Goal: Task Accomplishment & Management: Use online tool/utility

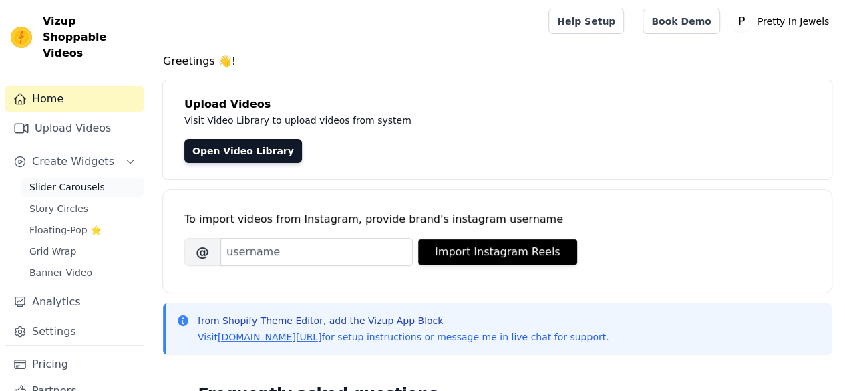
click at [60, 180] on span "Slider Carousels" at bounding box center [66, 186] width 75 height 13
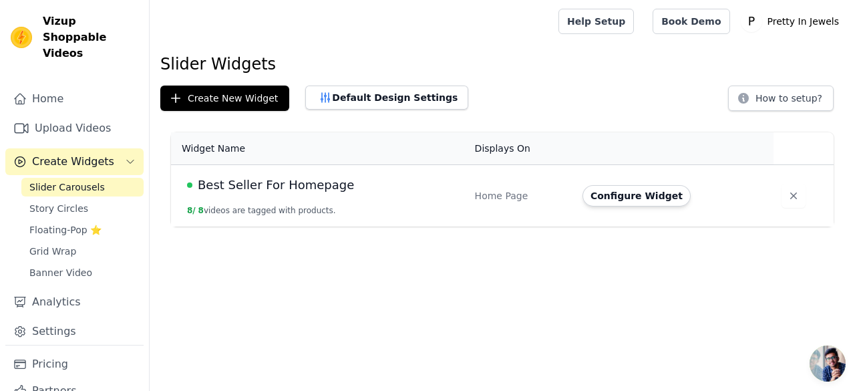
click at [271, 206] on button "8 / 8 videos are tagged with products." at bounding box center [261, 210] width 149 height 11
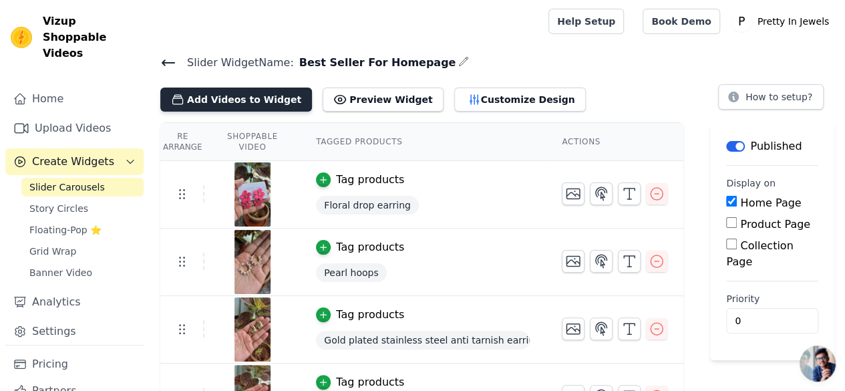
click at [238, 100] on button "Add Videos to Widget" at bounding box center [236, 100] width 152 height 24
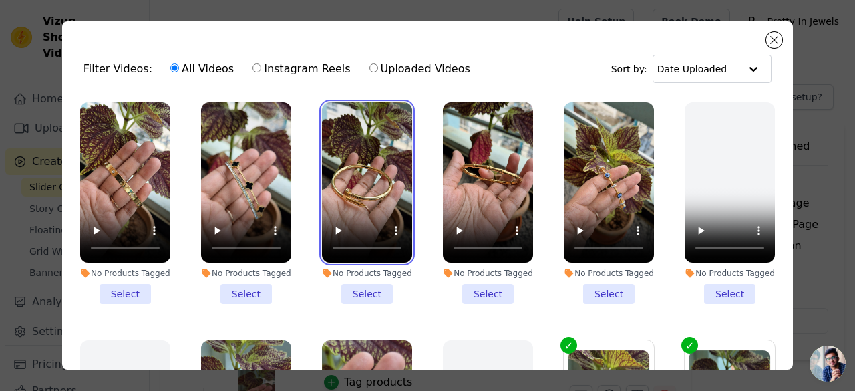
click at [353, 184] on video at bounding box center [367, 182] width 90 height 160
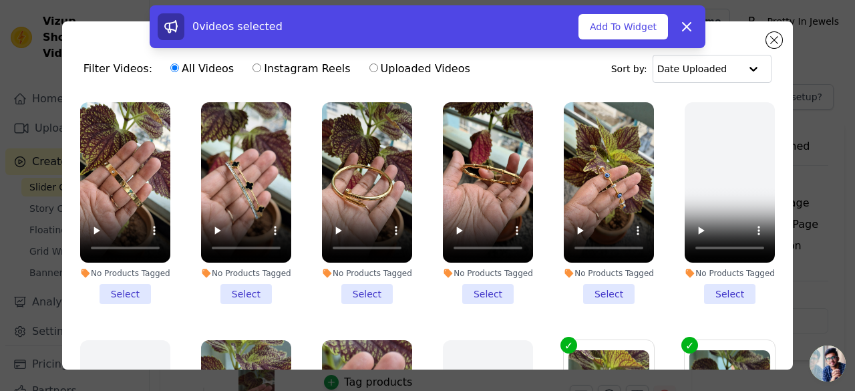
click at [357, 291] on li "No Products Tagged Select" at bounding box center [367, 203] width 90 height 202
click at [0, 0] on input "No Products Tagged Select" at bounding box center [0, 0] width 0 height 0
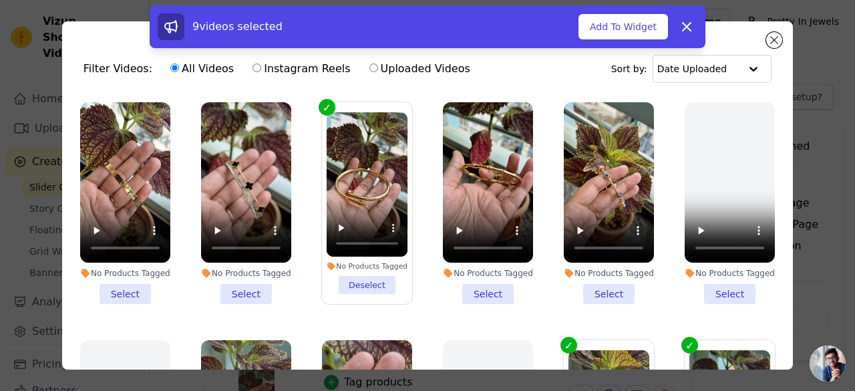
click at [484, 291] on li "No Products Tagged Select" at bounding box center [488, 203] width 90 height 202
click at [0, 0] on input "No Products Tagged Select" at bounding box center [0, 0] width 0 height 0
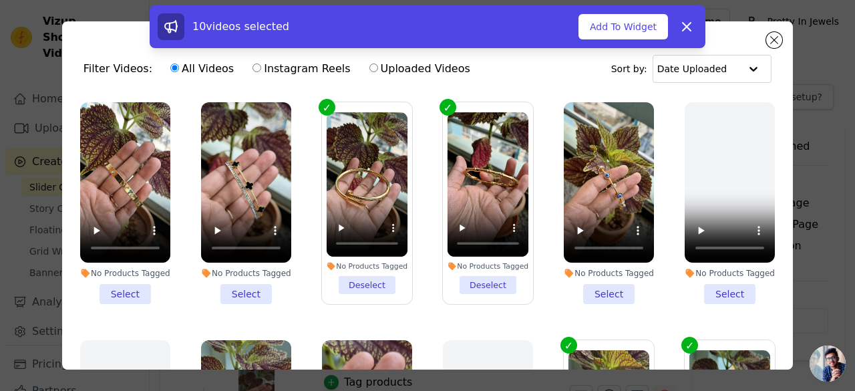
click at [593, 290] on li "No Products Tagged Select" at bounding box center [609, 203] width 90 height 202
click at [0, 0] on input "No Products Tagged Select" at bounding box center [0, 0] width 0 height 0
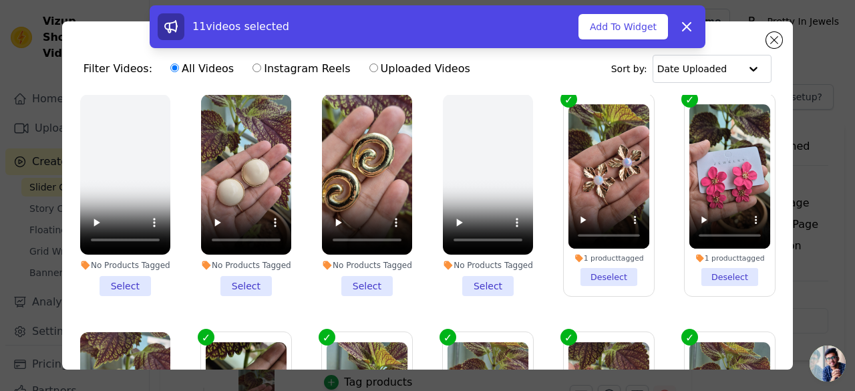
scroll to position [267, 0]
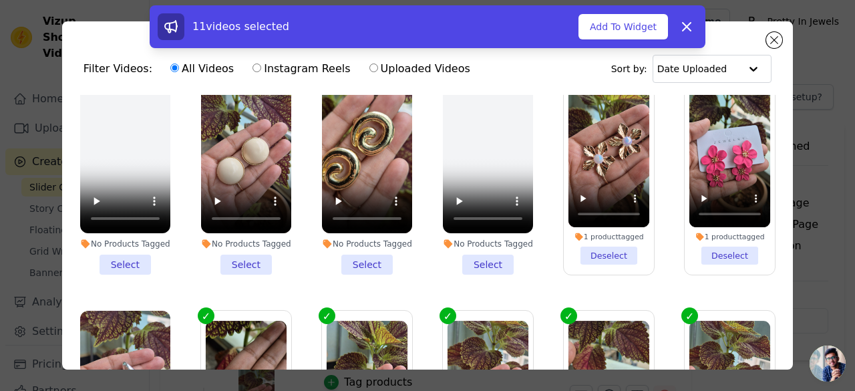
click at [247, 257] on li "No Products Tagged Select" at bounding box center [246, 174] width 90 height 202
click at [0, 0] on input "No Products Tagged Select" at bounding box center [0, 0] width 0 height 0
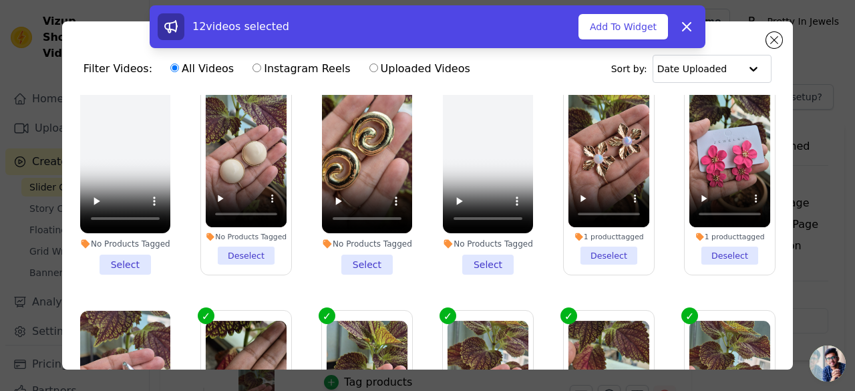
click at [235, 251] on li "No Products Tagged Deselect" at bounding box center [247, 174] width 82 height 182
click at [0, 0] on input "No Products Tagged Deselect" at bounding box center [0, 0] width 0 height 0
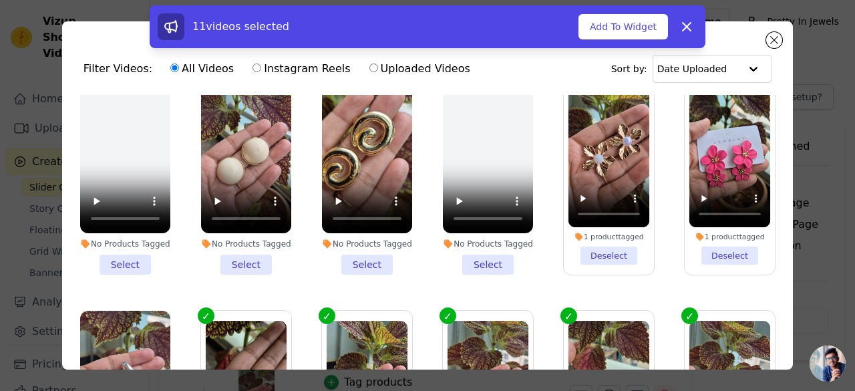
click at [351, 259] on li "No Products Tagged Select" at bounding box center [367, 174] width 90 height 202
click at [0, 0] on input "No Products Tagged Select" at bounding box center [0, 0] width 0 height 0
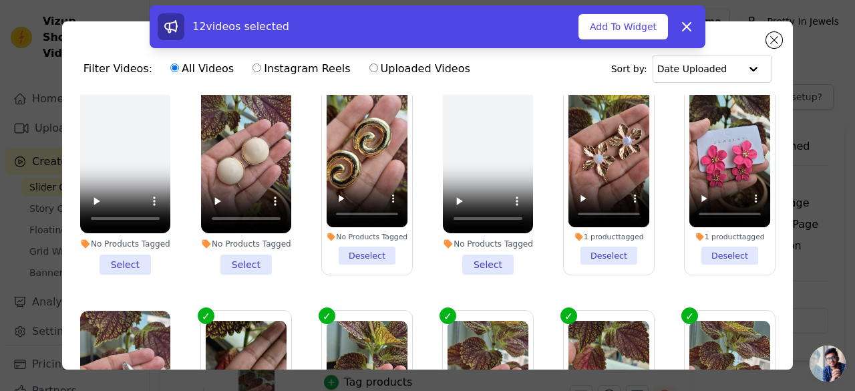
click at [241, 260] on li "No Products Tagged Select" at bounding box center [246, 174] width 90 height 202
click at [0, 0] on input "No Products Tagged Select" at bounding box center [0, 0] width 0 height 0
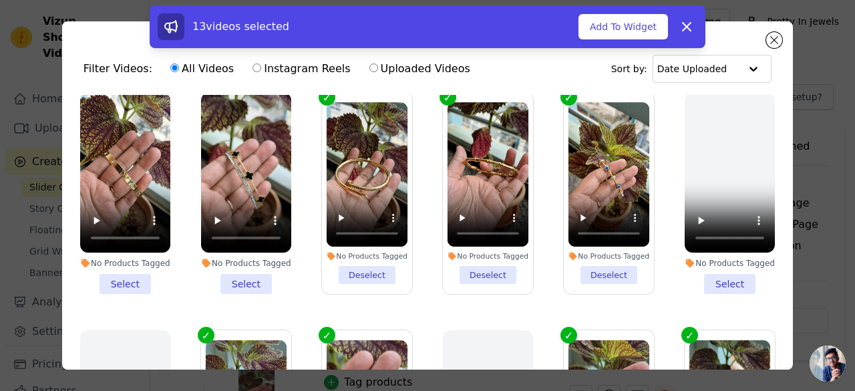
scroll to position [0, 0]
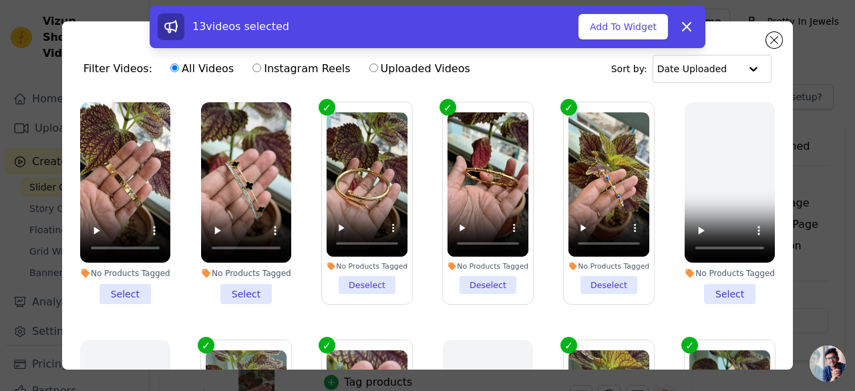
click at [238, 289] on li "No Products Tagged Select" at bounding box center [246, 203] width 90 height 202
click at [0, 0] on input "No Products Tagged Select" at bounding box center [0, 0] width 0 height 0
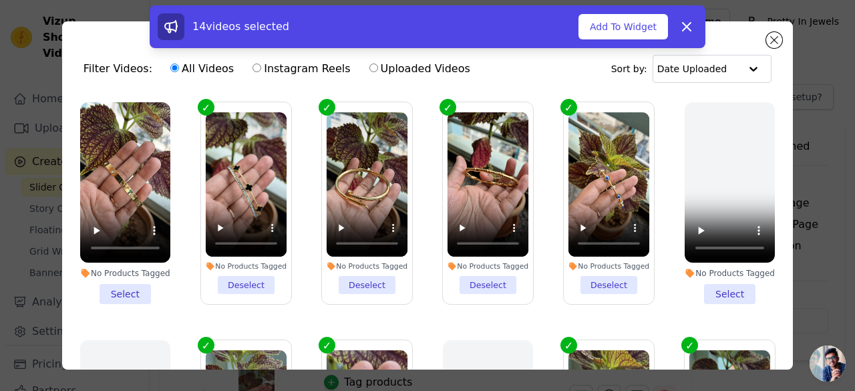
click at [123, 289] on li "No Products Tagged Select" at bounding box center [125, 203] width 90 height 202
click at [0, 0] on input "No Products Tagged Select" at bounding box center [0, 0] width 0 height 0
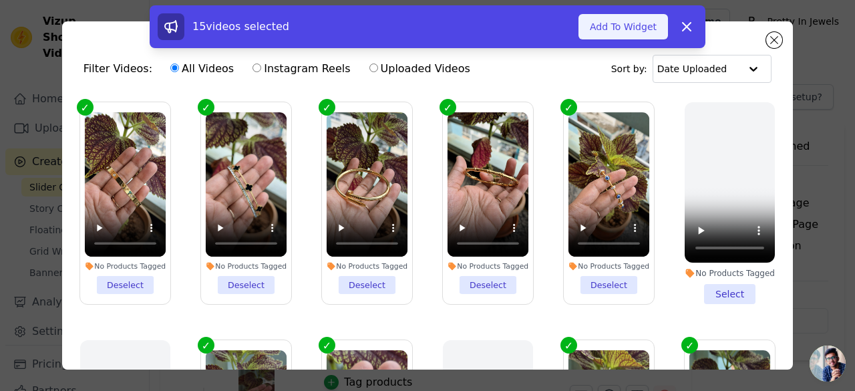
click at [623, 32] on button "Add To Widget" at bounding box center [624, 26] width 90 height 25
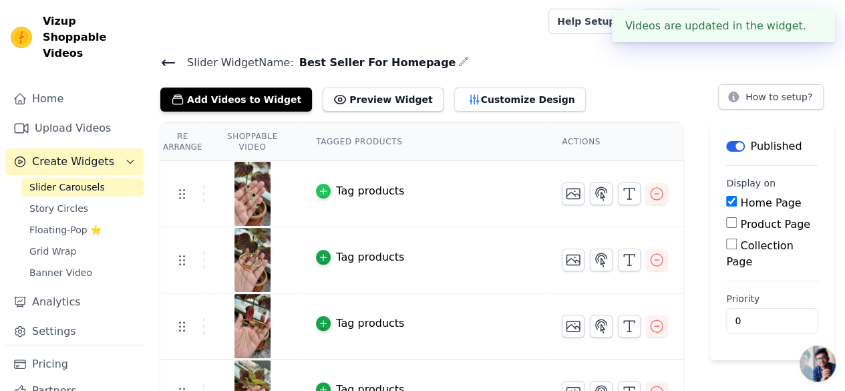
click at [331, 194] on div "button" at bounding box center [323, 191] width 15 height 15
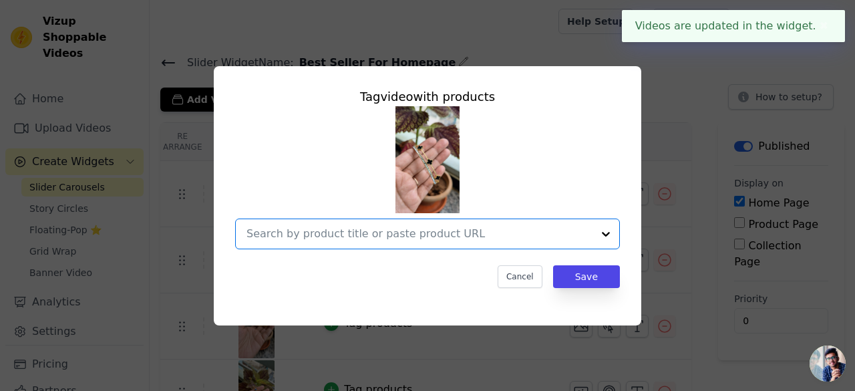
click at [365, 226] on input "text" at bounding box center [420, 234] width 346 height 16
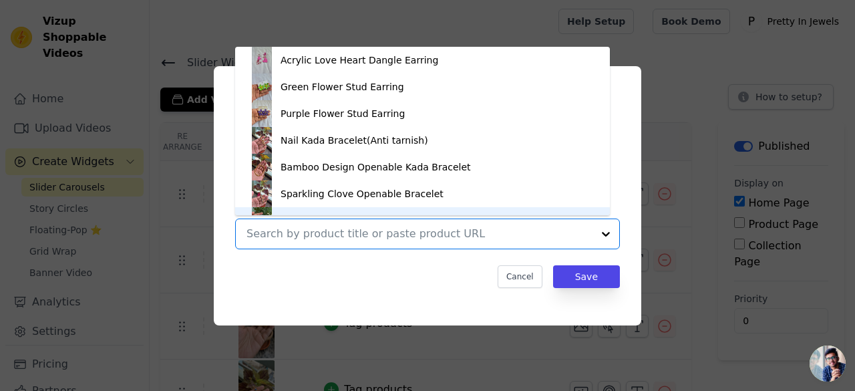
scroll to position [19, 0]
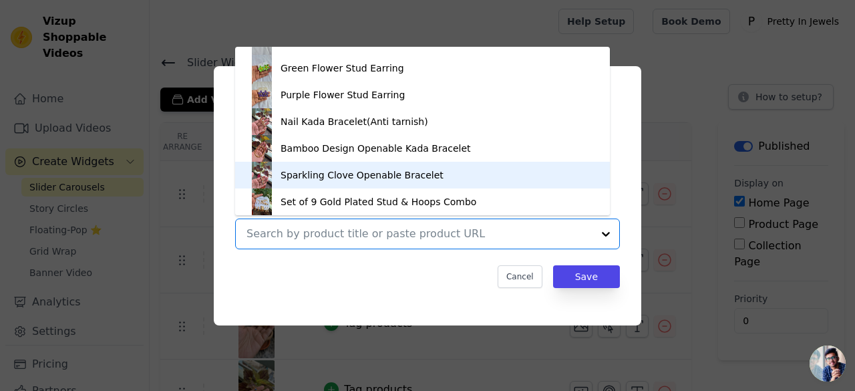
click at [381, 181] on div "Sparkling Clove Openable Bracelet" at bounding box center [362, 174] width 163 height 13
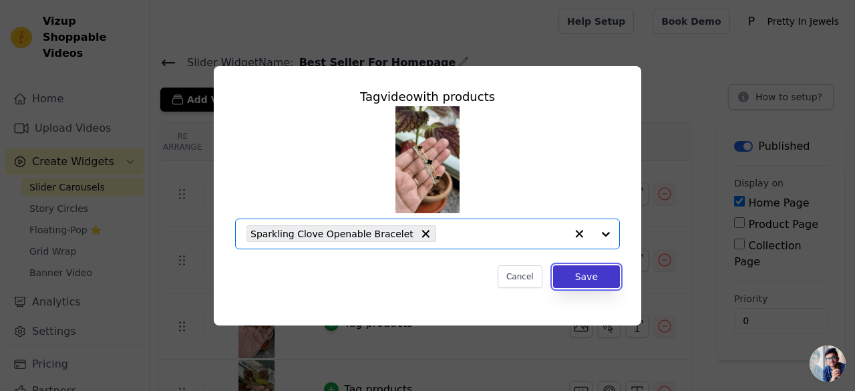
click at [573, 284] on button "Save" at bounding box center [586, 276] width 67 height 23
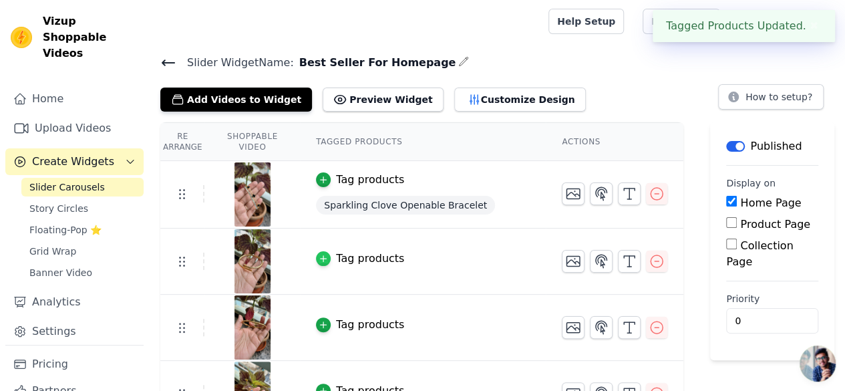
click at [328, 259] on icon "button" at bounding box center [323, 258] width 9 height 9
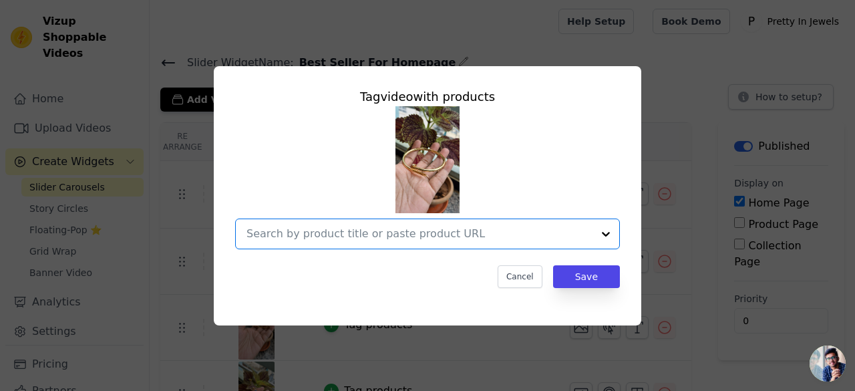
click at [386, 235] on input "text" at bounding box center [420, 234] width 346 height 16
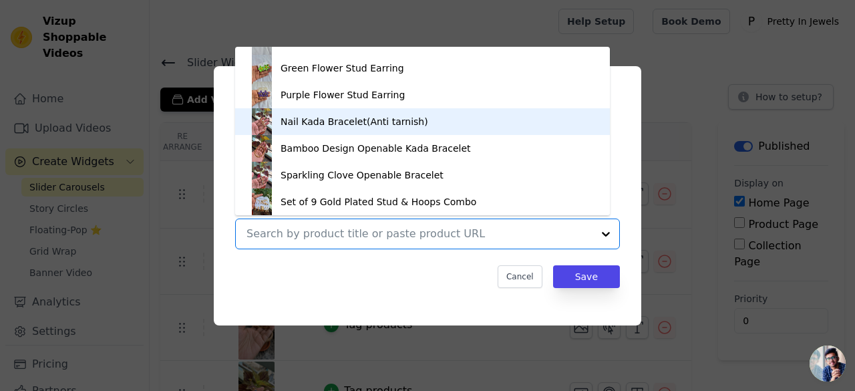
click at [353, 128] on div "Nail Kada Bracelet(Anti tarnish)" at bounding box center [355, 121] width 148 height 13
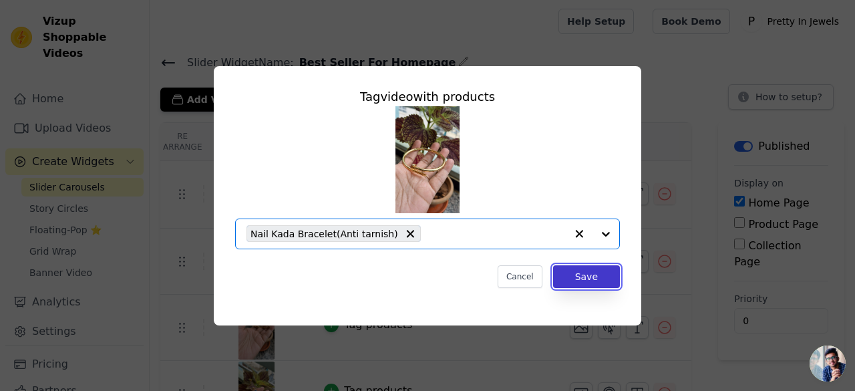
click at [568, 278] on button "Save" at bounding box center [586, 276] width 67 height 23
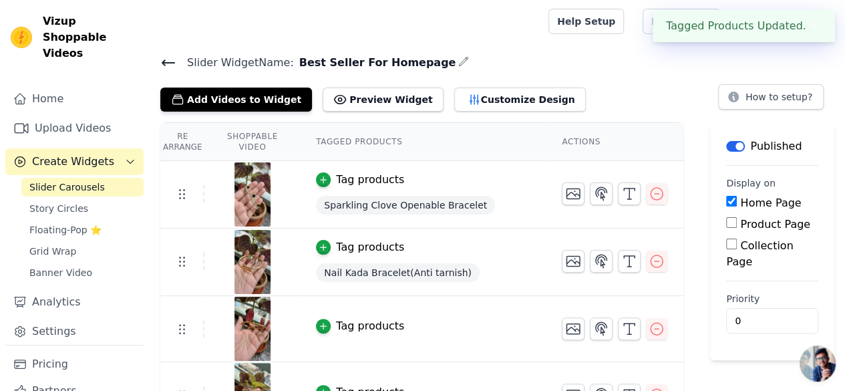
scroll to position [67, 0]
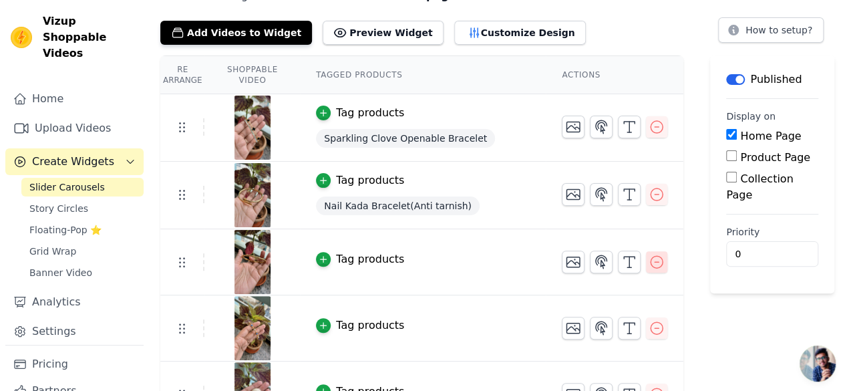
click at [656, 261] on icon "button" at bounding box center [657, 262] width 12 height 12
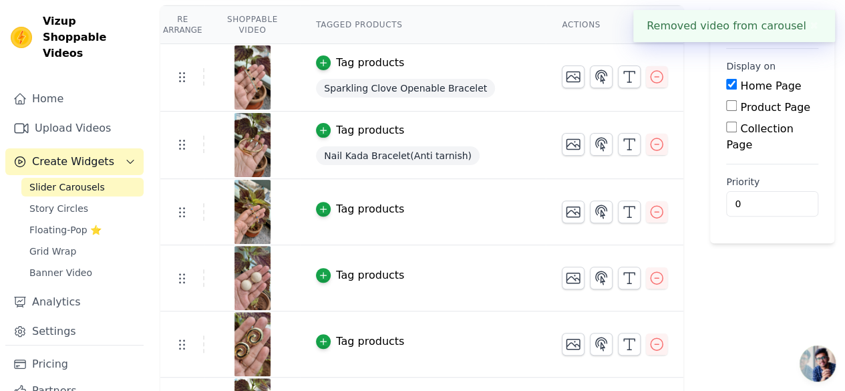
scroll to position [134, 0]
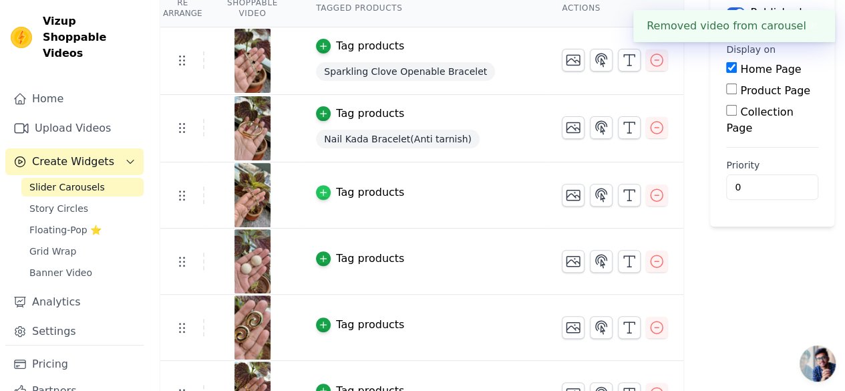
click at [328, 192] on icon "button" at bounding box center [323, 192] width 9 height 9
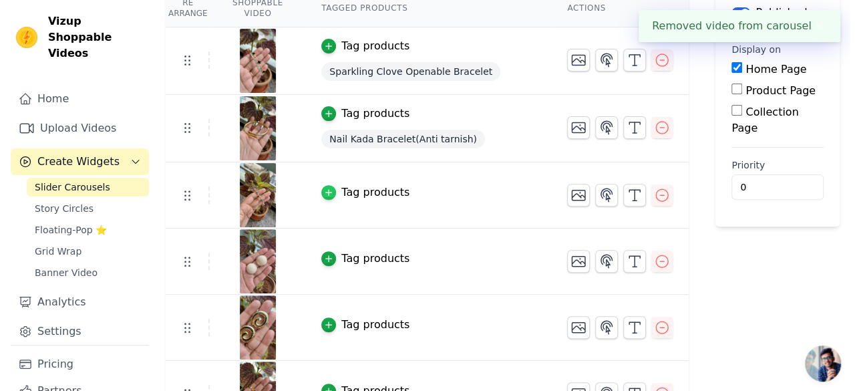
scroll to position [0, 0]
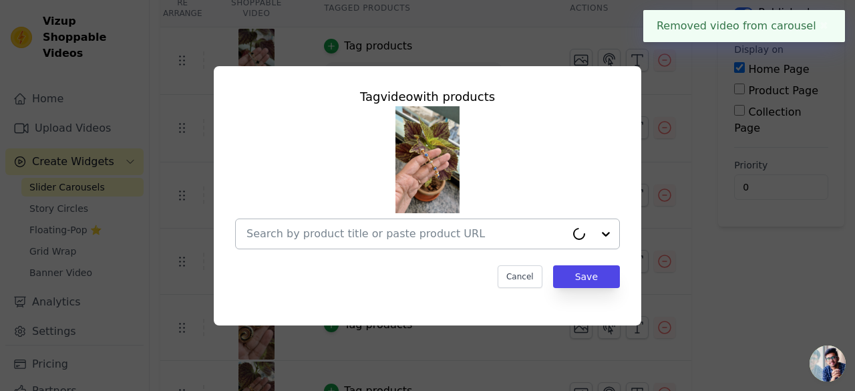
click at [395, 232] on input "text" at bounding box center [406, 234] width 319 height 16
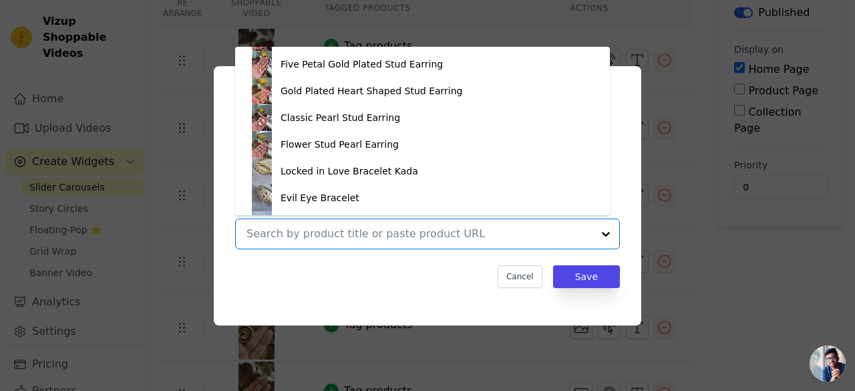
scroll to position [802, 0]
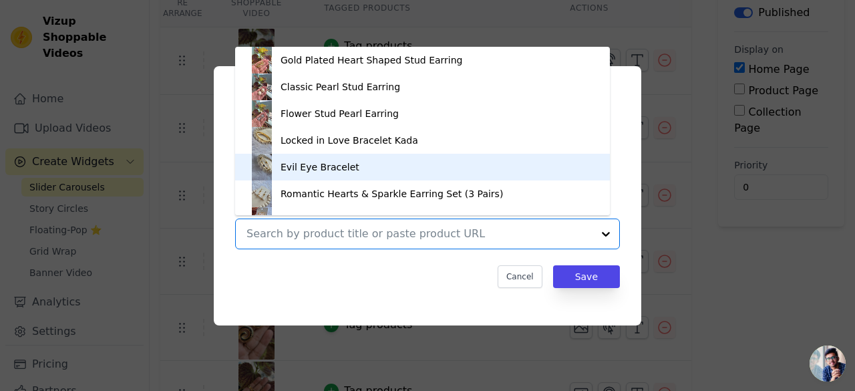
click at [336, 168] on div "Evil Eye Bracelet" at bounding box center [320, 166] width 79 height 13
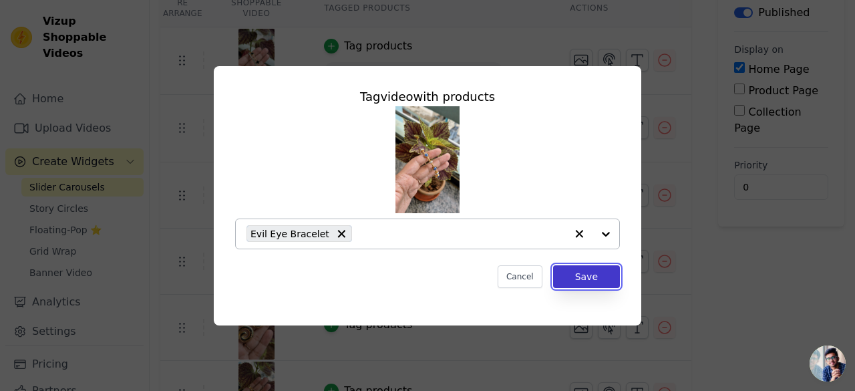
click at [579, 273] on button "Save" at bounding box center [586, 276] width 67 height 23
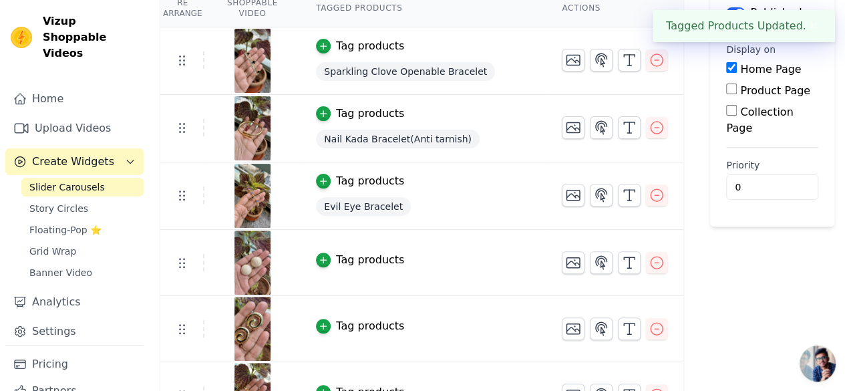
scroll to position [200, 0]
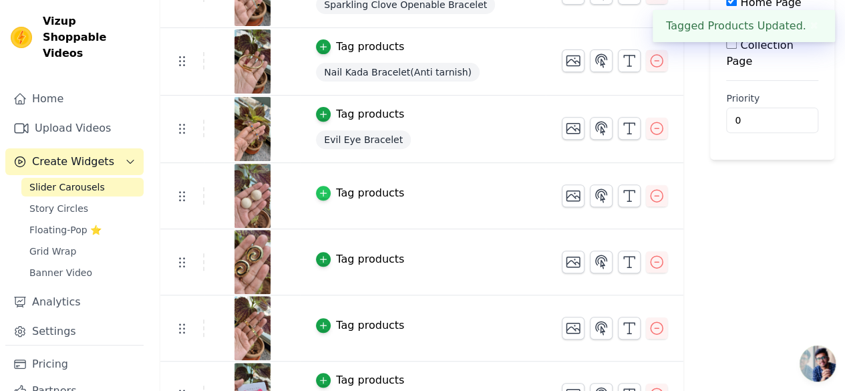
click at [328, 193] on icon "button" at bounding box center [323, 192] width 9 height 9
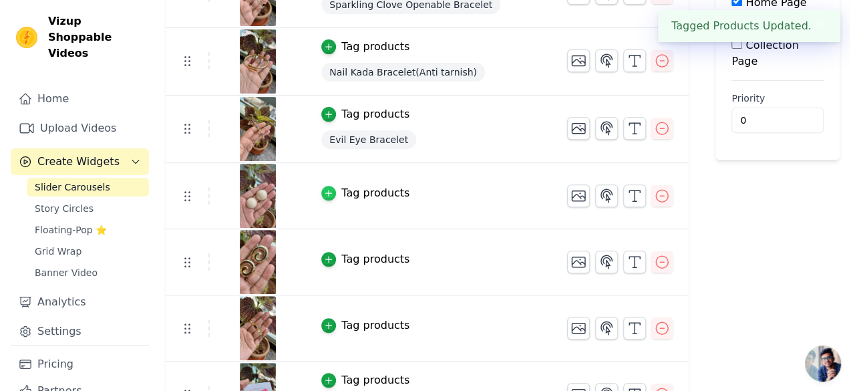
scroll to position [0, 0]
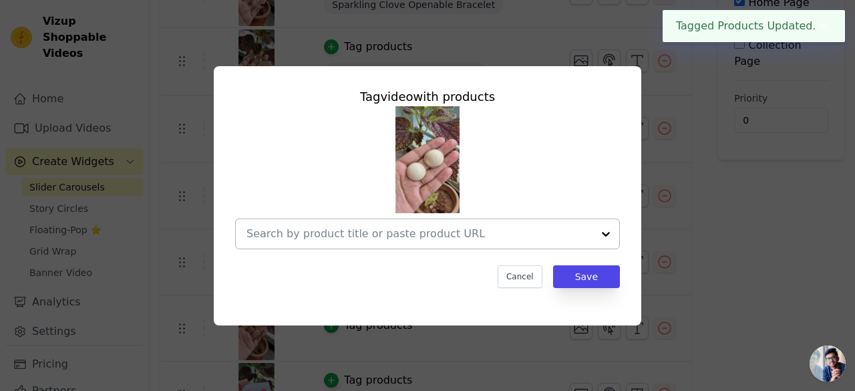
click at [427, 230] on input "text" at bounding box center [420, 234] width 346 height 16
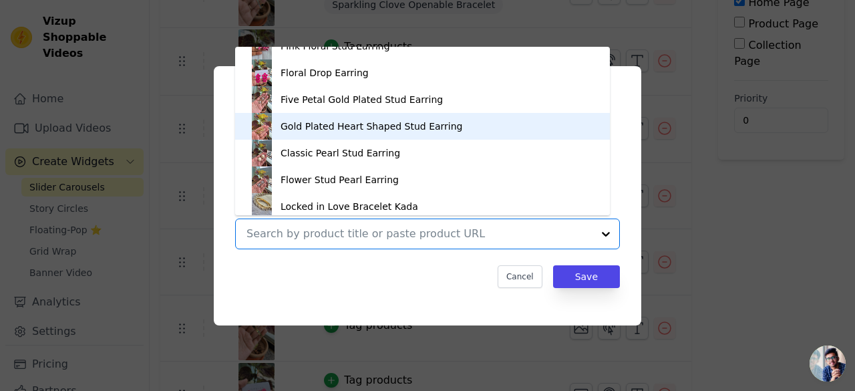
scroll to position [754, 0]
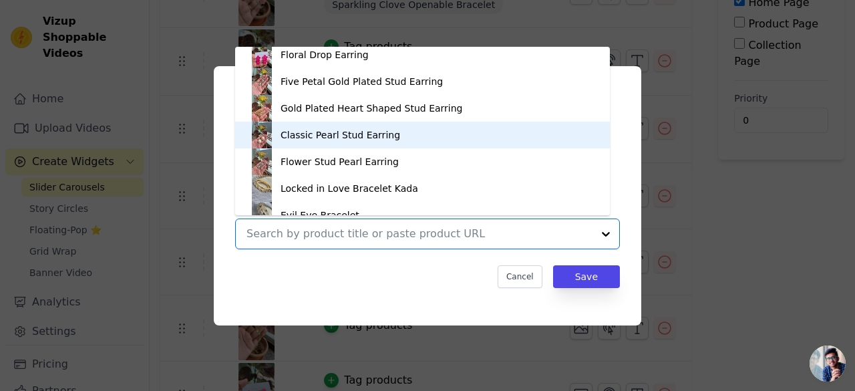
click at [366, 142] on div "Classic Pearl Stud Earring" at bounding box center [423, 135] width 348 height 27
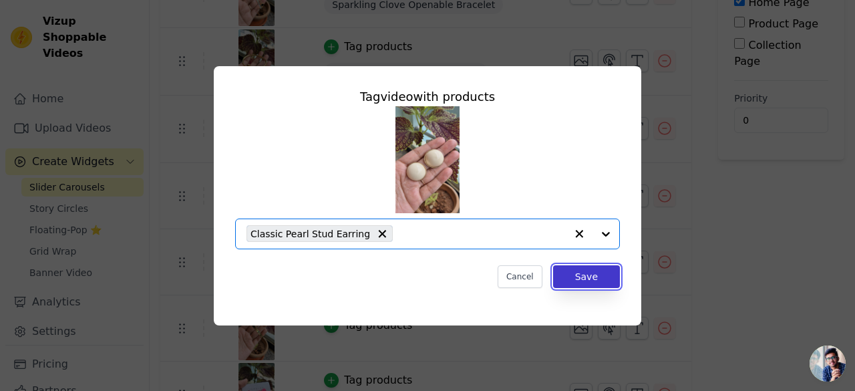
click at [581, 277] on button "Save" at bounding box center [586, 276] width 67 height 23
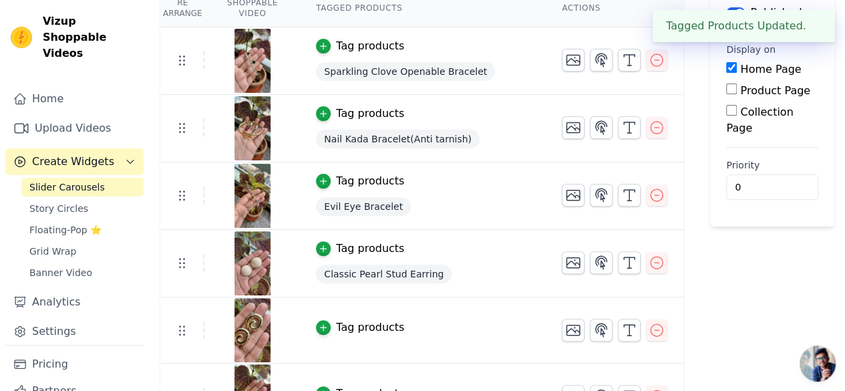
scroll to position [200, 0]
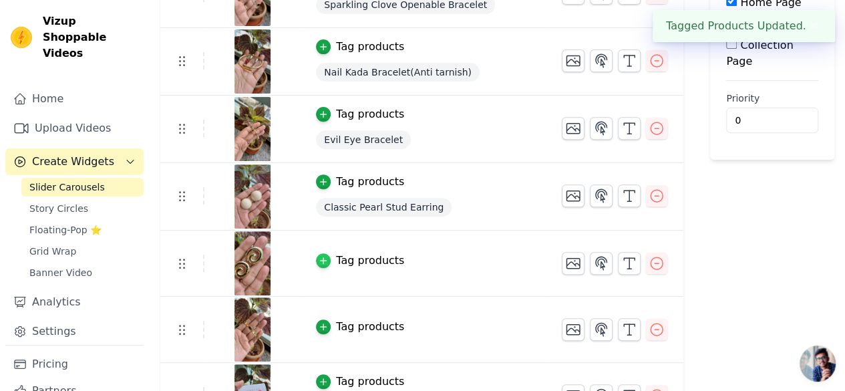
click at [327, 261] on icon "button" at bounding box center [324, 261] width 6 height 6
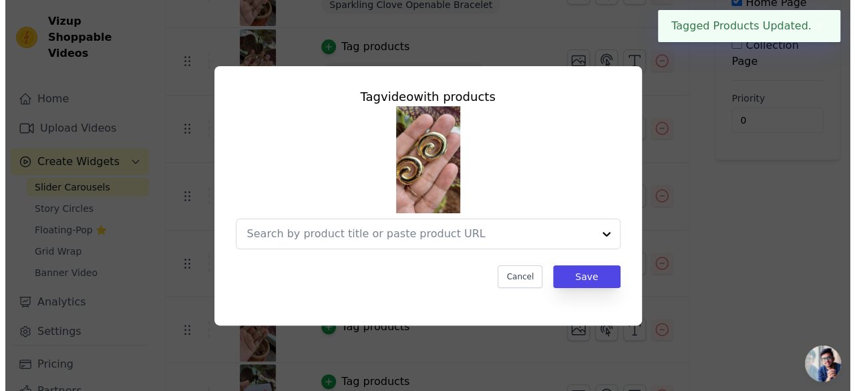
scroll to position [0, 0]
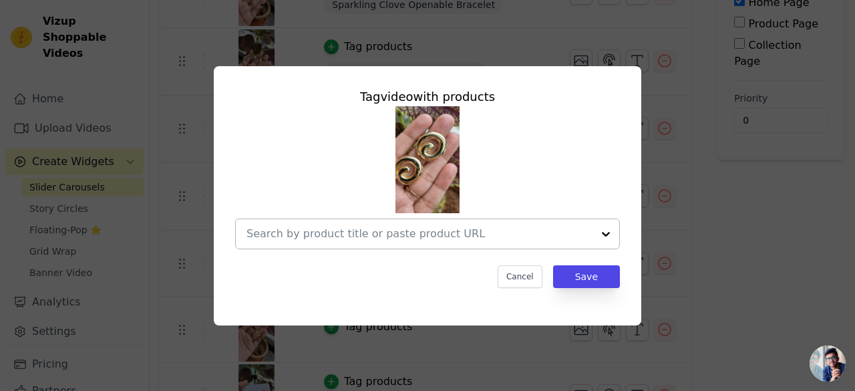
click at [437, 237] on input "text" at bounding box center [420, 234] width 346 height 16
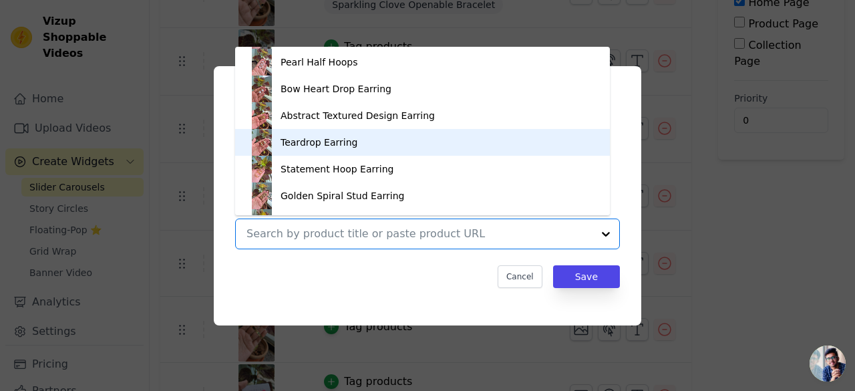
scroll to position [401, 0]
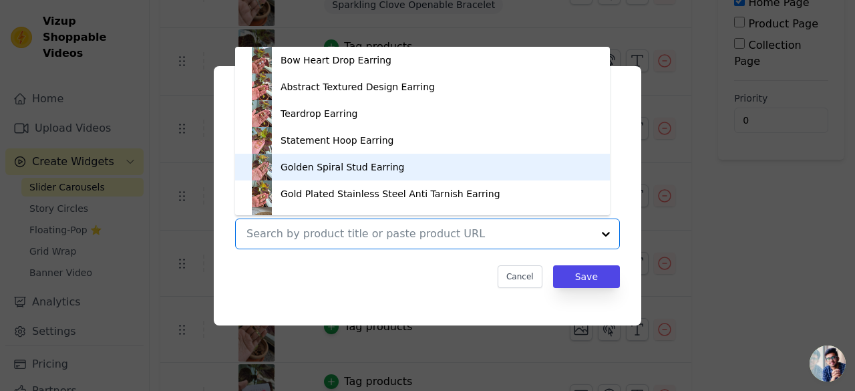
click at [400, 173] on div "Golden Spiral Stud Earring" at bounding box center [423, 167] width 348 height 27
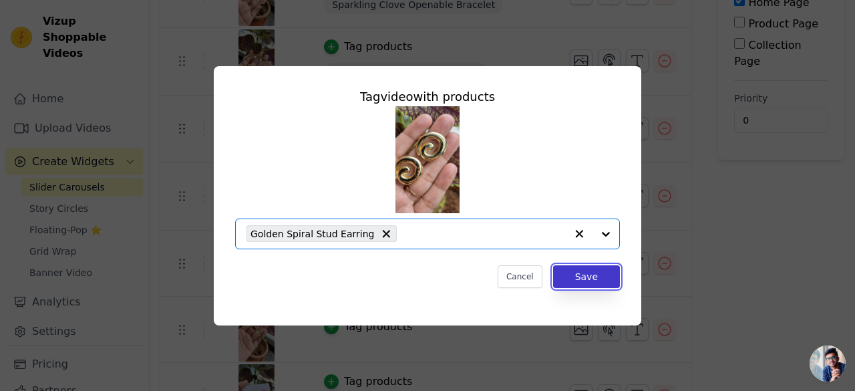
click at [584, 272] on button "Save" at bounding box center [586, 276] width 67 height 23
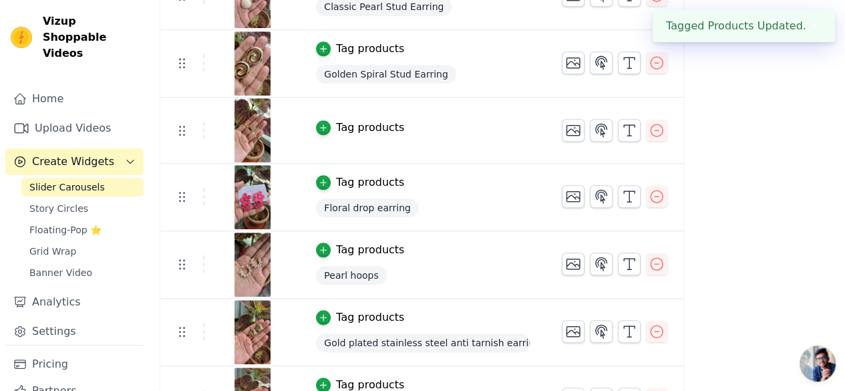
scroll to position [334, 0]
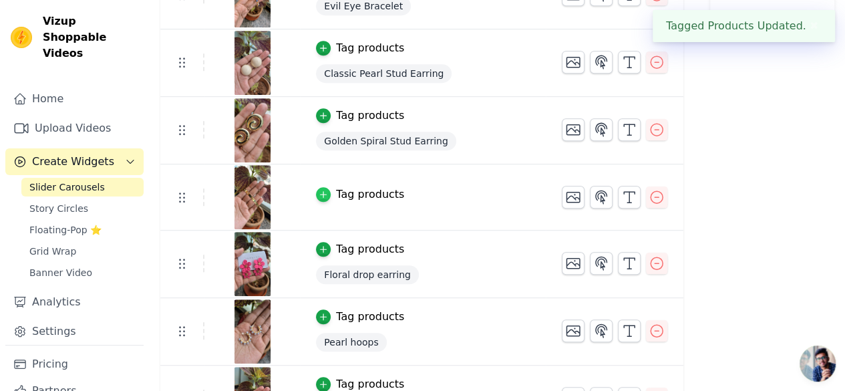
click at [328, 190] on icon "button" at bounding box center [323, 194] width 9 height 9
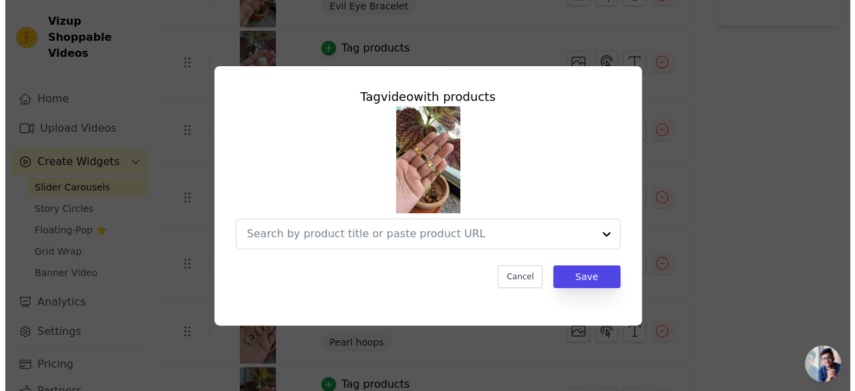
scroll to position [0, 0]
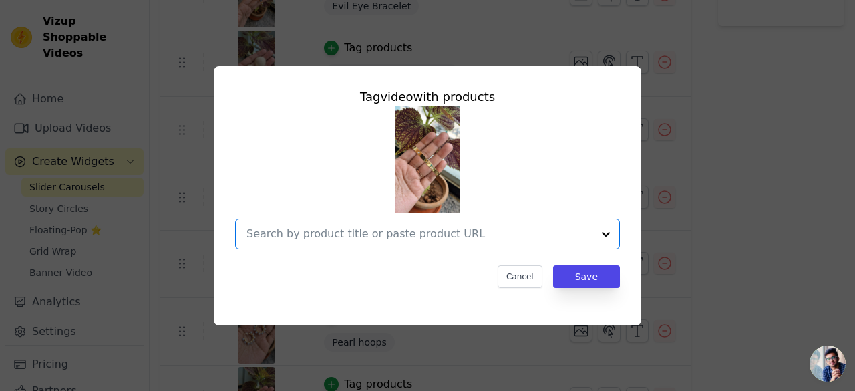
click at [404, 233] on input "text" at bounding box center [420, 234] width 346 height 16
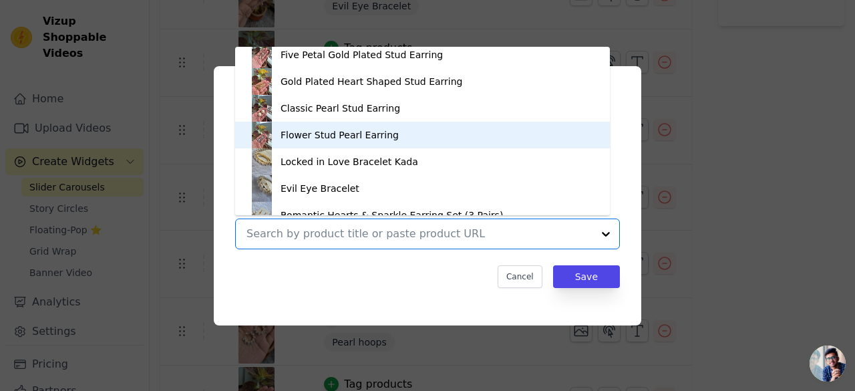
scroll to position [802, 0]
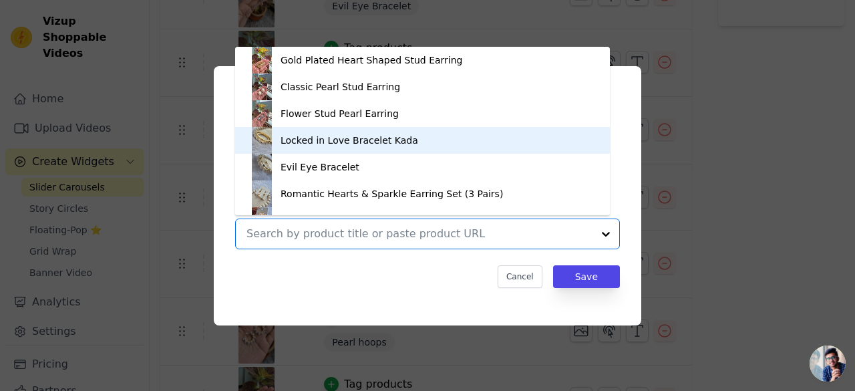
click at [440, 149] on div "Locked in Love Bracelet Kada" at bounding box center [423, 140] width 348 height 27
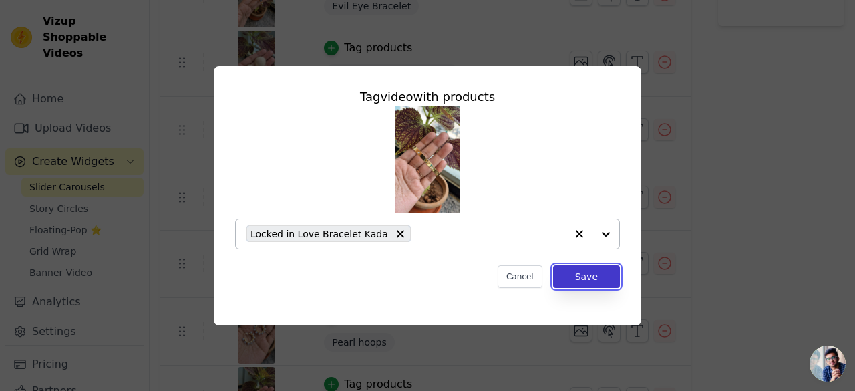
click at [589, 271] on button "Save" at bounding box center [586, 276] width 67 height 23
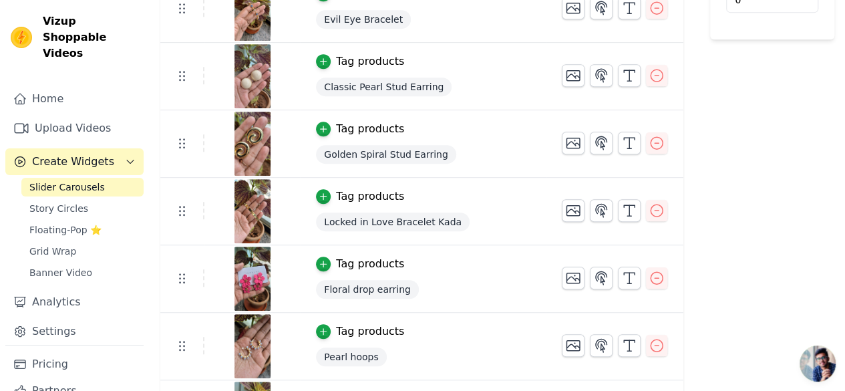
scroll to position [334, 0]
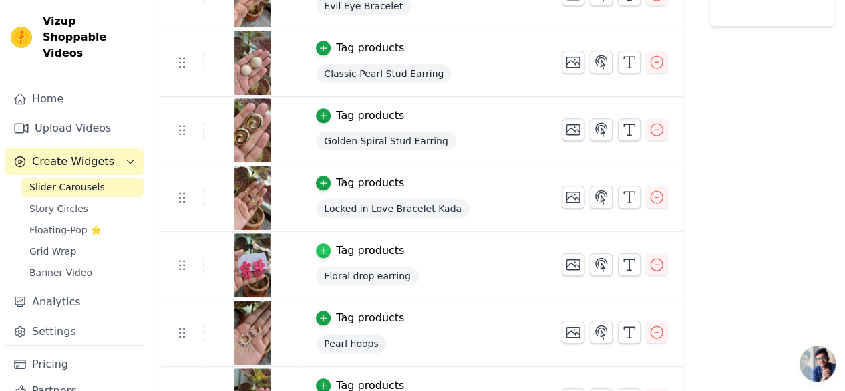
click at [327, 248] on icon "button" at bounding box center [324, 251] width 6 height 6
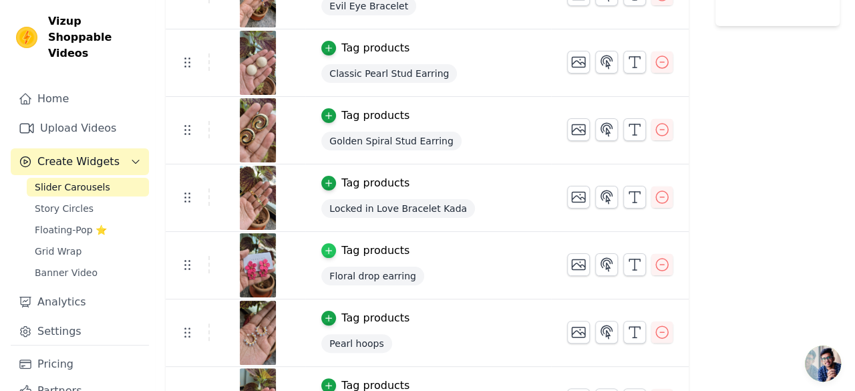
scroll to position [0, 0]
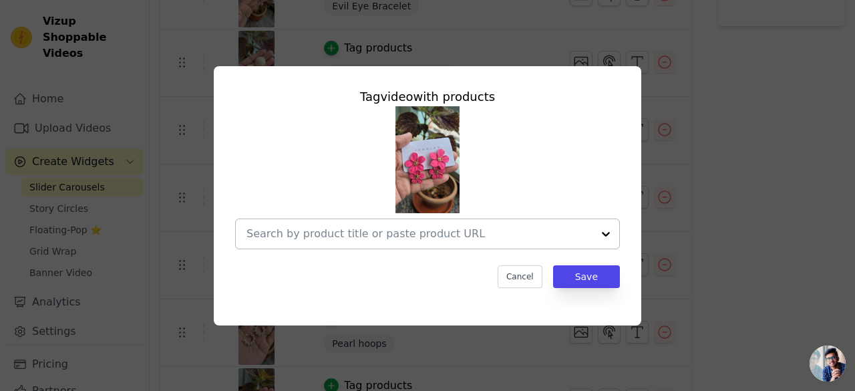
click at [611, 236] on div at bounding box center [606, 233] width 27 height 29
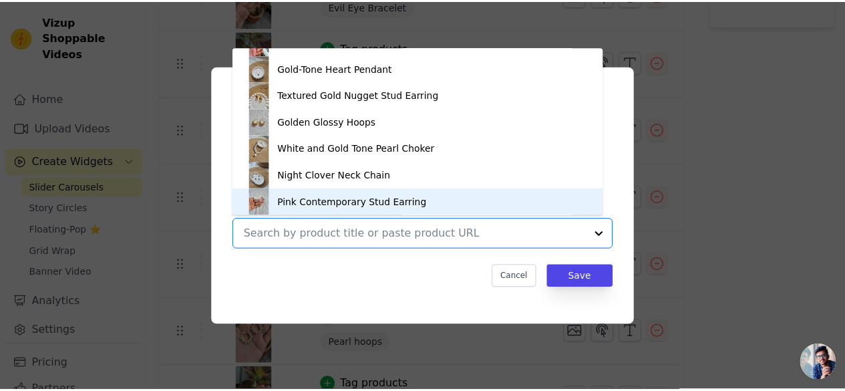
scroll to position [687, 0]
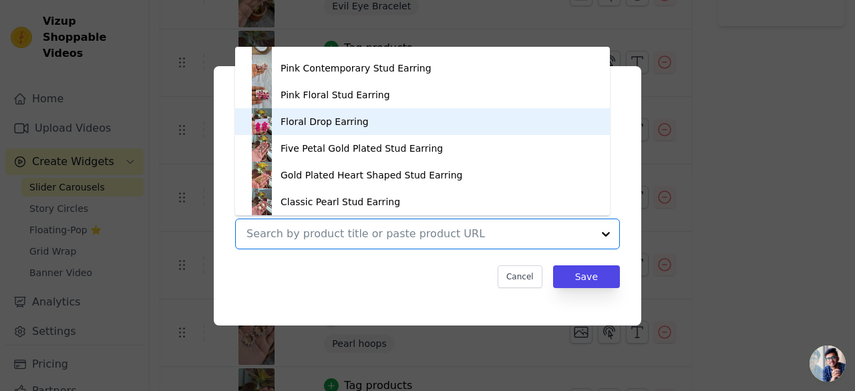
click at [339, 130] on div "Floral Drop Earring" at bounding box center [423, 121] width 348 height 27
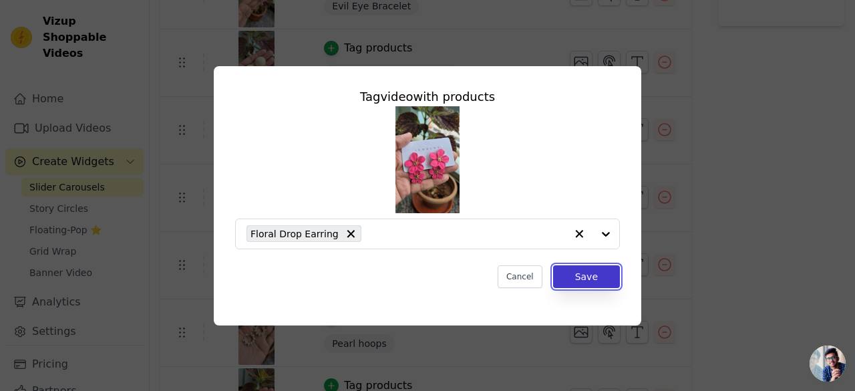
click at [585, 276] on button "Save" at bounding box center [586, 276] width 67 height 23
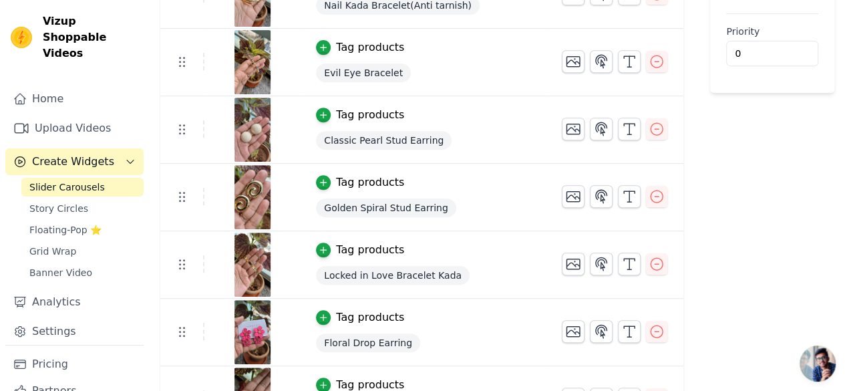
scroll to position [401, 0]
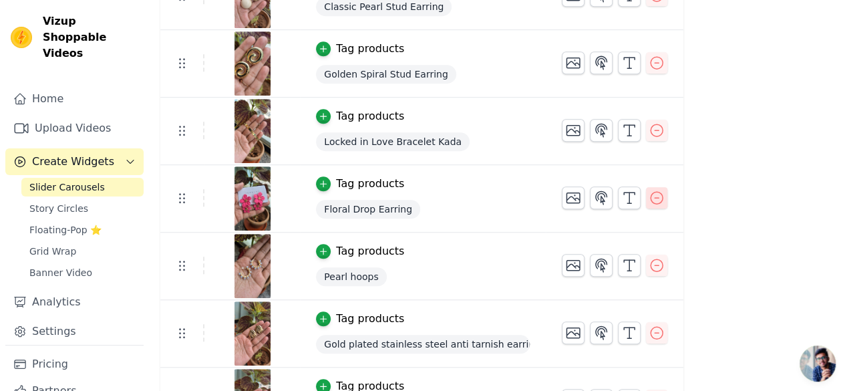
click at [665, 196] on icon "button" at bounding box center [657, 198] width 16 height 16
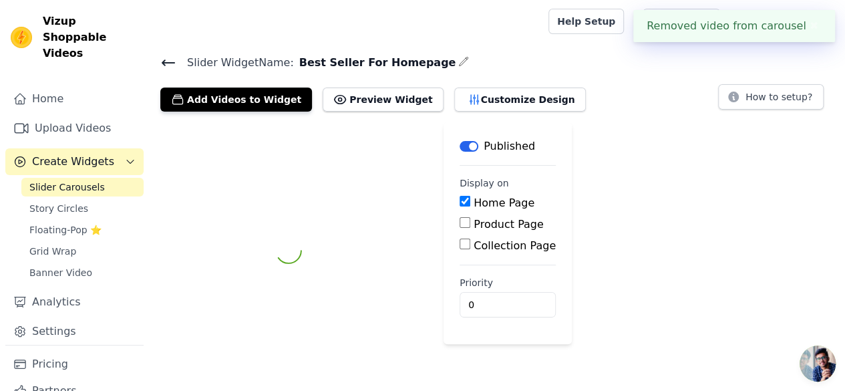
scroll to position [0, 0]
